Goal: Entertainment & Leisure: Consume media (video, audio)

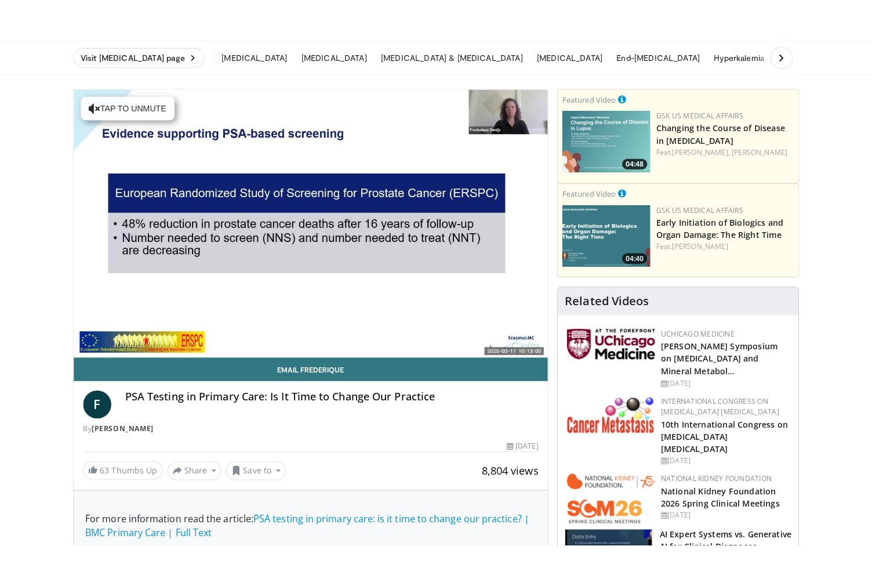
scroll to position [38, 0]
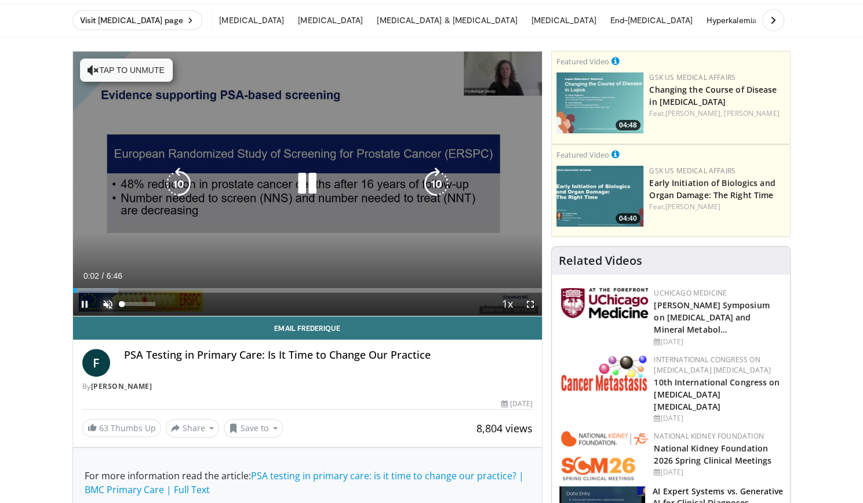
click at [111, 306] on span "Video Player" at bounding box center [107, 304] width 23 height 23
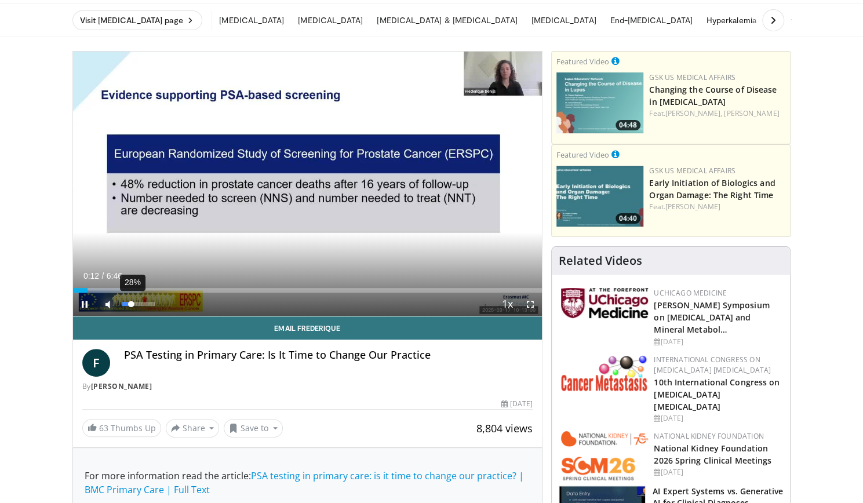
drag, startPoint x: 153, startPoint y: 306, endPoint x: 131, endPoint y: 302, distance: 22.3
click at [131, 302] on div "Volume Level" at bounding box center [126, 304] width 9 height 4
click at [532, 304] on span "Video Player" at bounding box center [530, 304] width 23 height 23
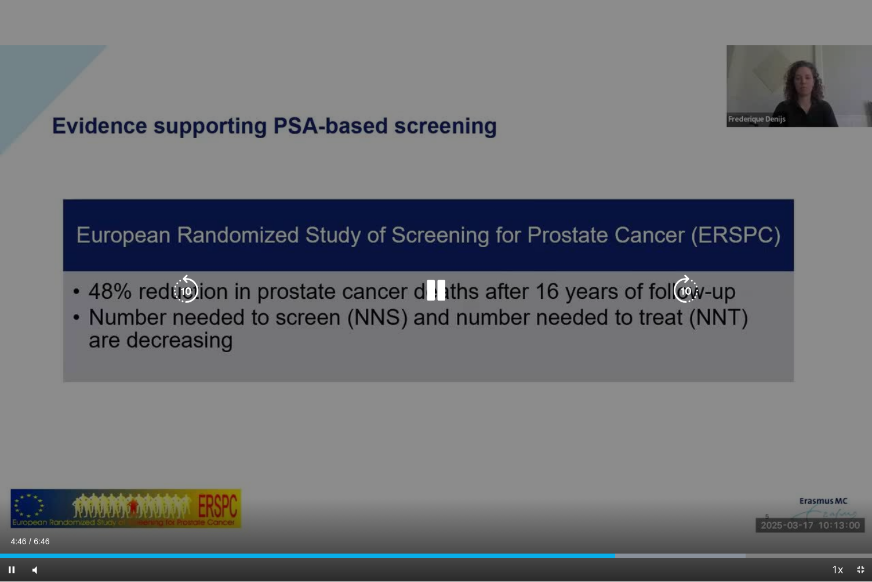
click at [783, 225] on div "10 seconds Tap to unmute" at bounding box center [436, 290] width 872 height 581
click at [783, 224] on div "10 seconds Tap to unmute" at bounding box center [436, 290] width 872 height 581
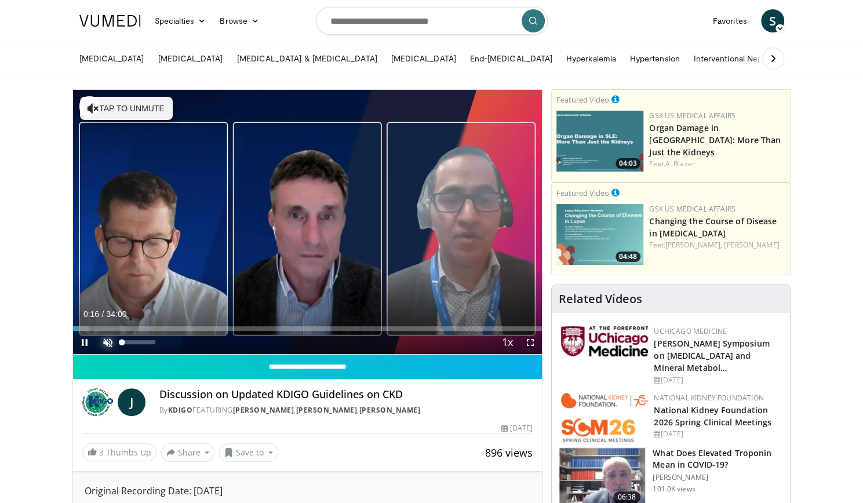
click at [108, 343] on span "Video Player" at bounding box center [107, 342] width 23 height 23
